Goal: Information Seeking & Learning: Learn about a topic

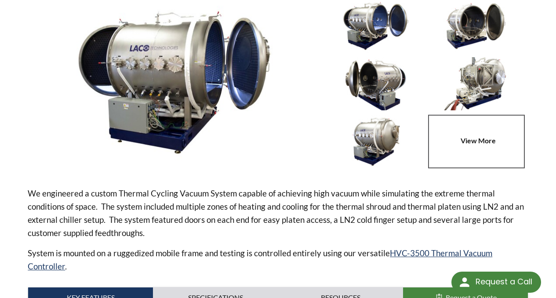
scroll to position [346, 0]
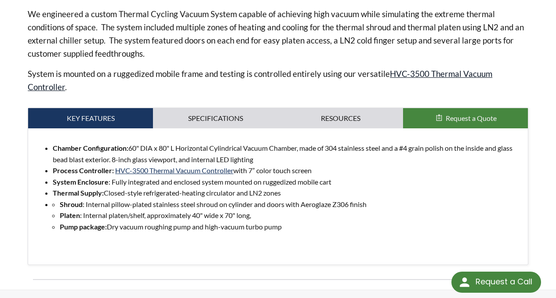
click at [432, 69] on link "HVC-3500 Thermal Vacuum Controller" at bounding box center [260, 80] width 465 height 23
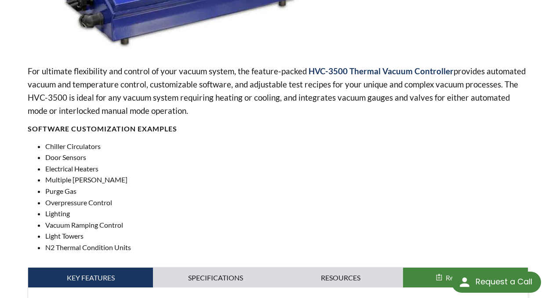
scroll to position [406, 0]
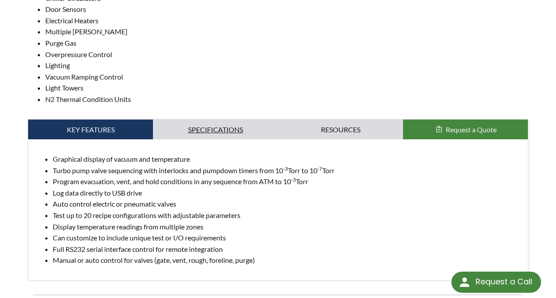
click at [235, 123] on link "Specifications" at bounding box center [215, 130] width 125 height 20
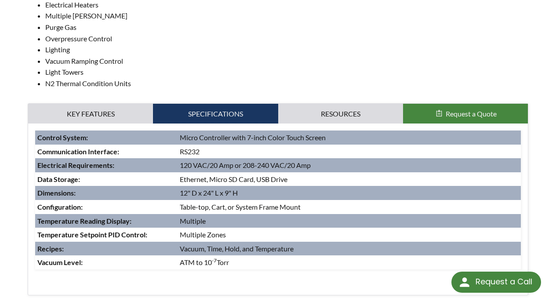
scroll to position [56, 0]
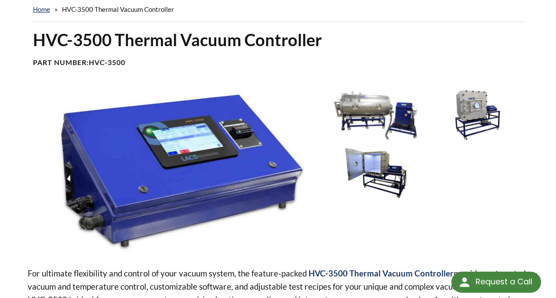
click at [378, 158] on img at bounding box center [376, 173] width 96 height 54
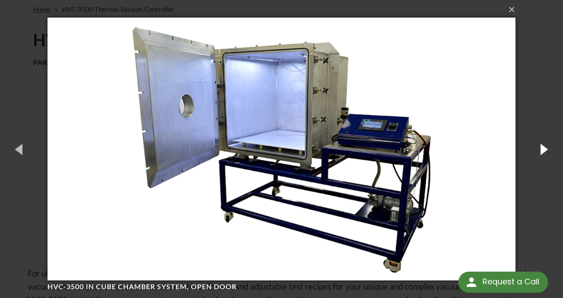
click at [534, 151] on button "button" at bounding box center [543, 149] width 40 height 48
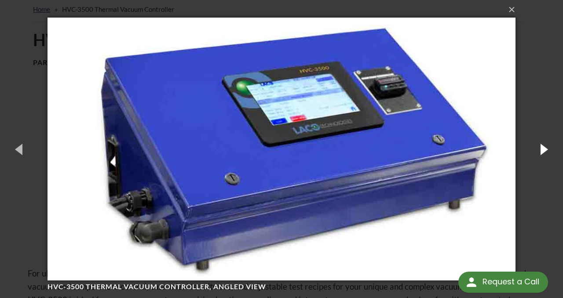
click at [534, 151] on button "button" at bounding box center [543, 149] width 40 height 48
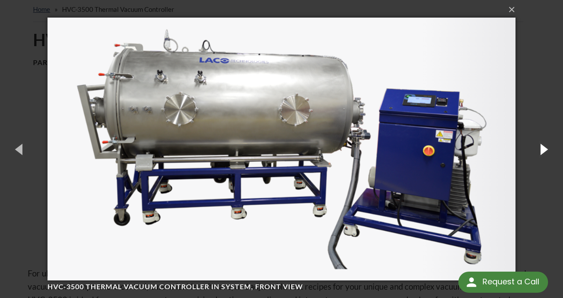
click at [534, 151] on button "button" at bounding box center [543, 149] width 40 height 48
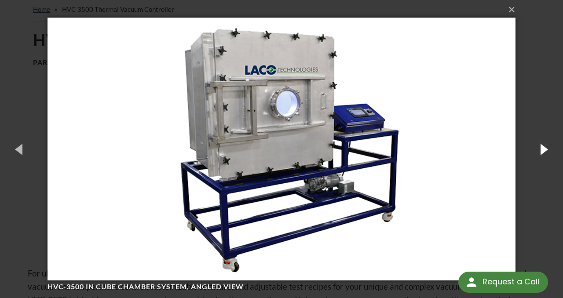
click at [534, 151] on button "button" at bounding box center [543, 149] width 40 height 48
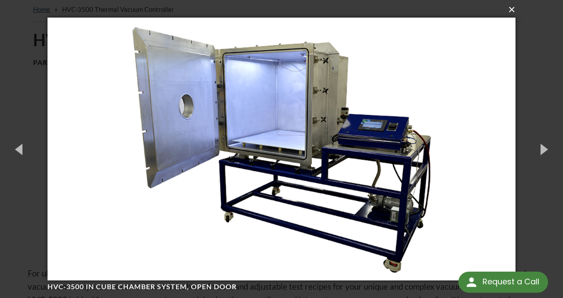
click at [511, 13] on button "×" at bounding box center [283, 9] width 467 height 19
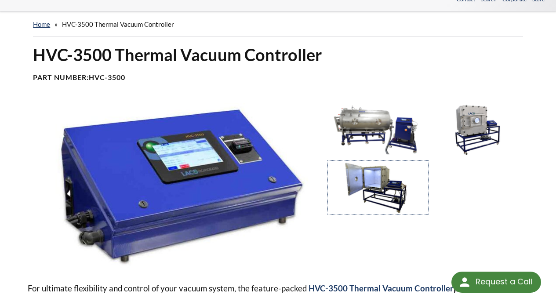
scroll to position [0, 0]
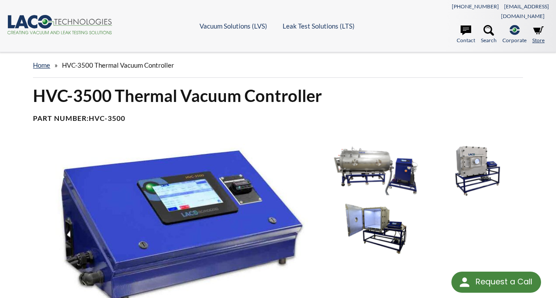
click at [538, 26] on icon at bounding box center [538, 30] width 11 height 8
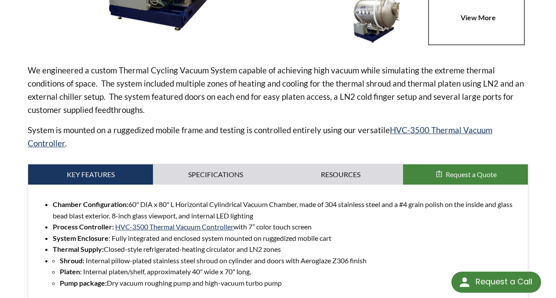
scroll to position [148, 0]
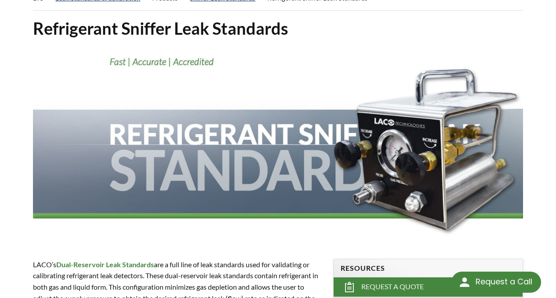
scroll to position [15, 0]
